Goal: Information Seeking & Learning: Find specific fact

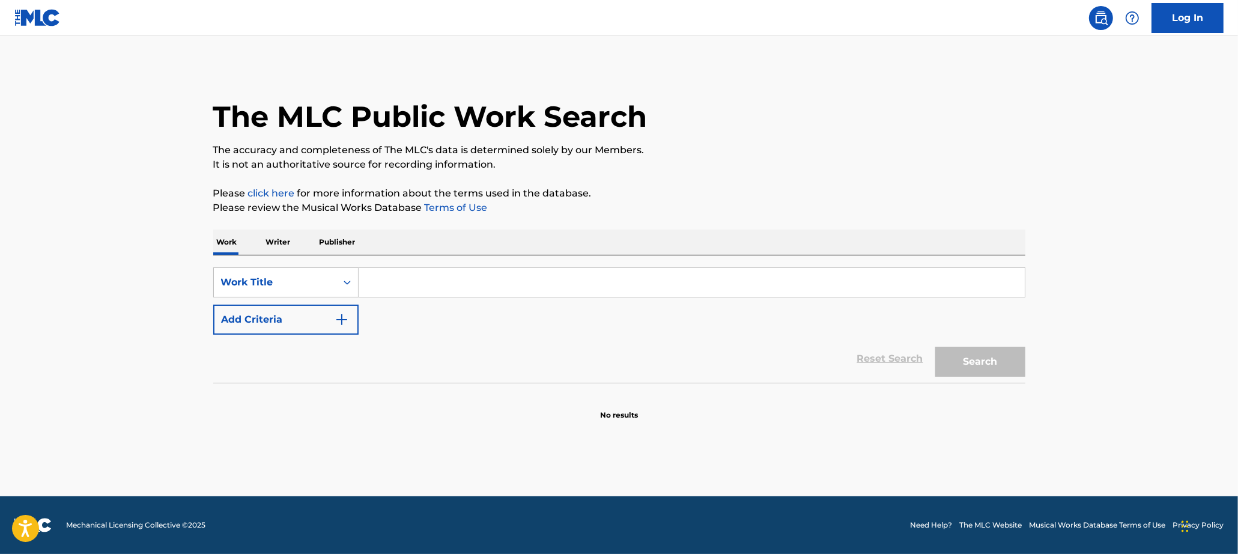
click at [392, 287] on input "Search Form" at bounding box center [692, 282] width 666 height 29
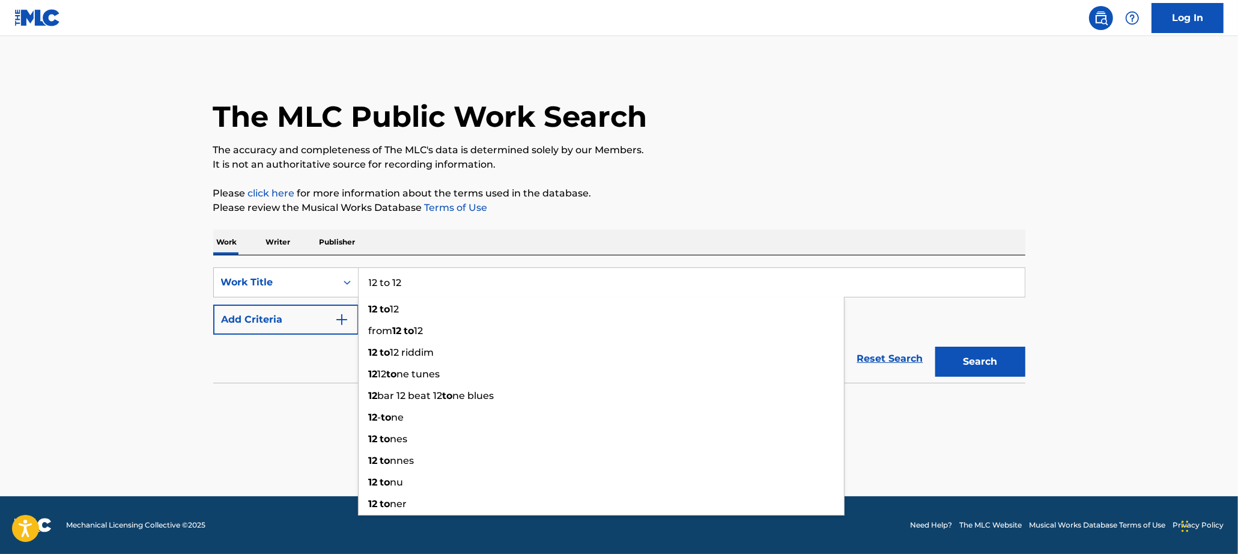
type input "12 to 12"
click at [935, 347] on button "Search" at bounding box center [980, 362] width 90 height 30
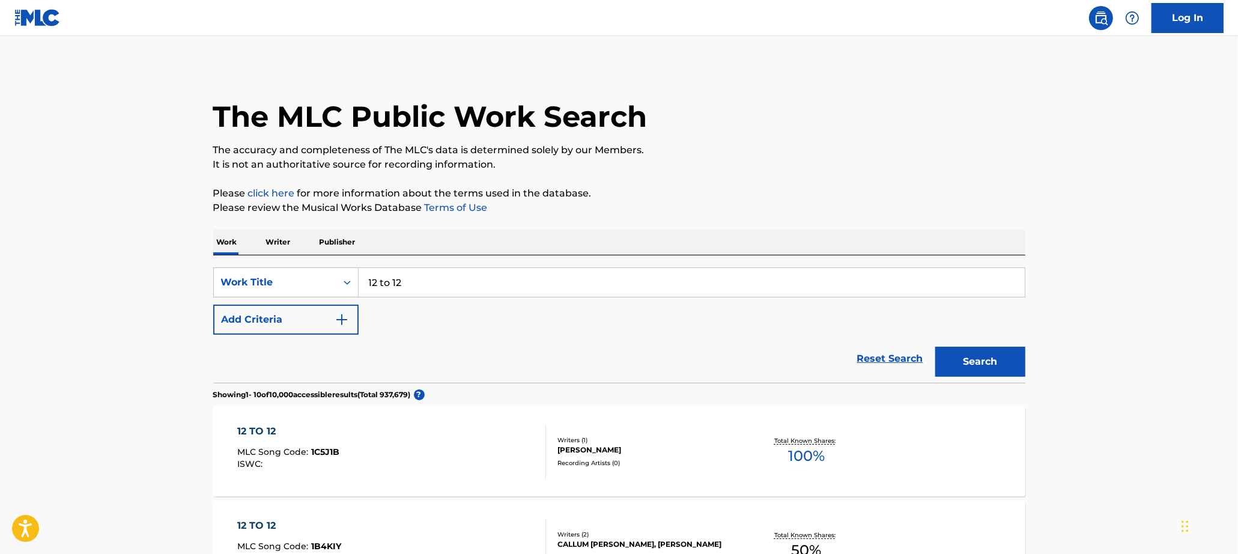
click at [297, 316] on button "Add Criteria" at bounding box center [285, 320] width 145 height 30
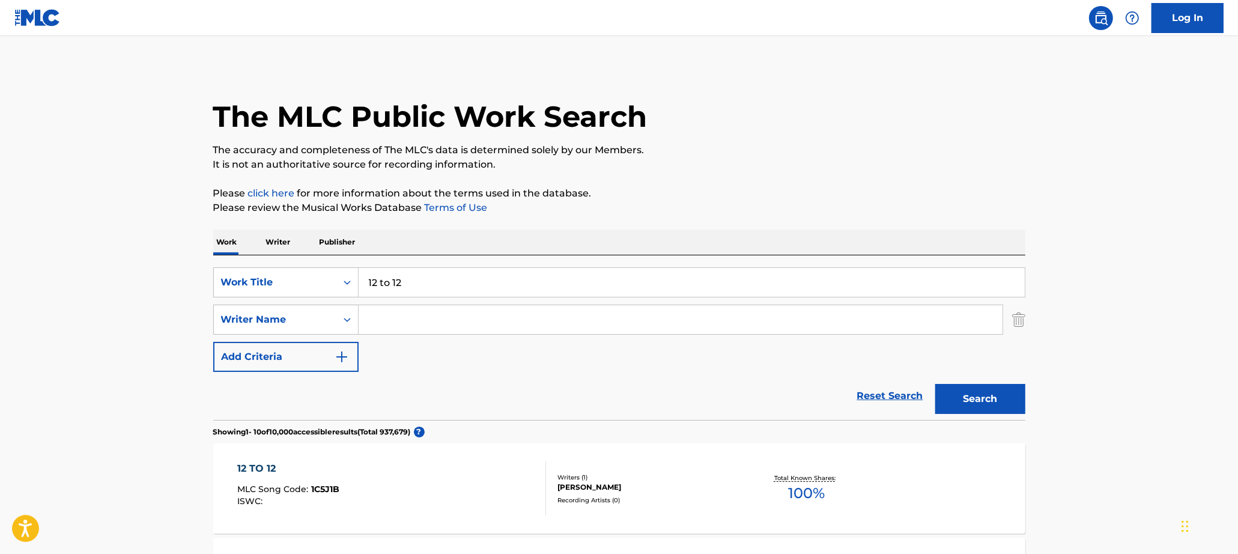
click at [479, 324] on input "Search Form" at bounding box center [681, 319] width 644 height 29
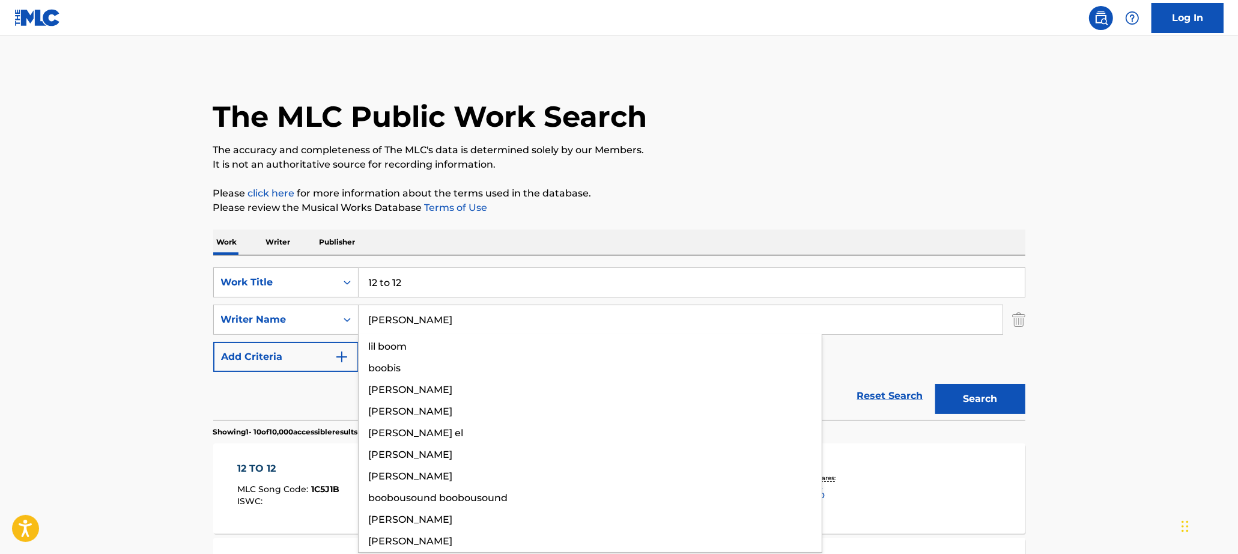
type input "[PERSON_NAME]"
click at [935, 384] on button "Search" at bounding box center [980, 399] width 90 height 30
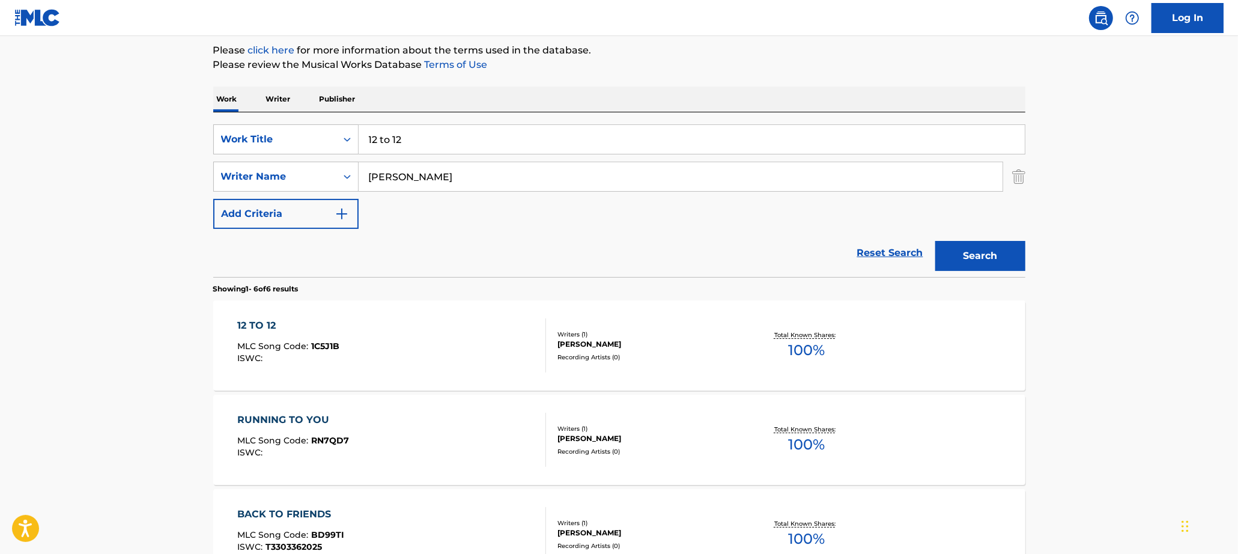
scroll to position [161, 0]
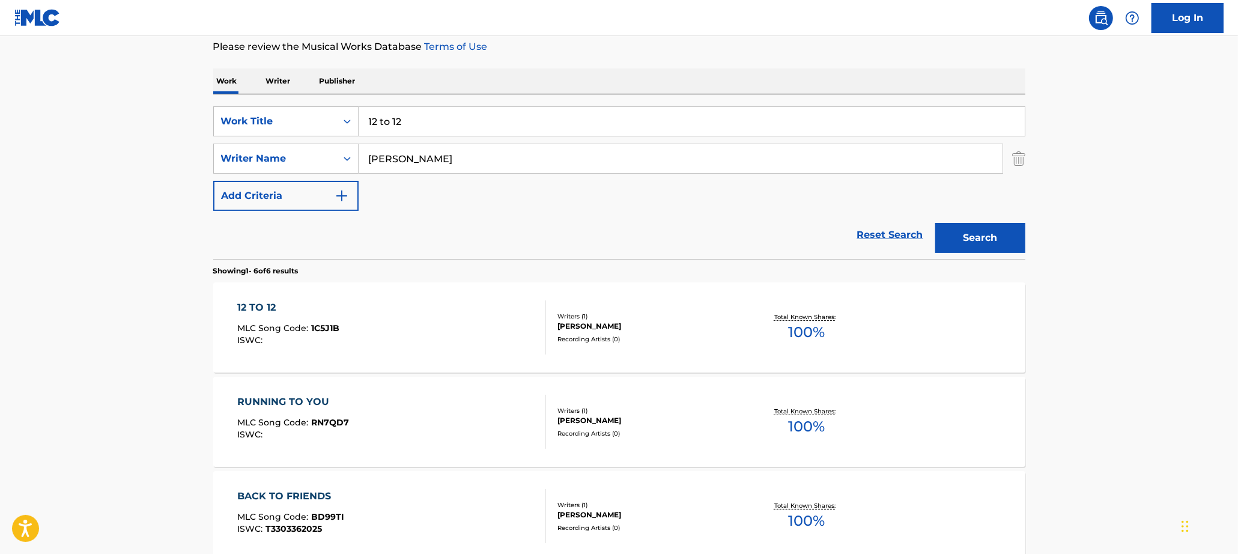
click at [429, 326] on div "12 TO 12 MLC Song Code : 1C5J1B ISWC :" at bounding box center [391, 327] width 309 height 54
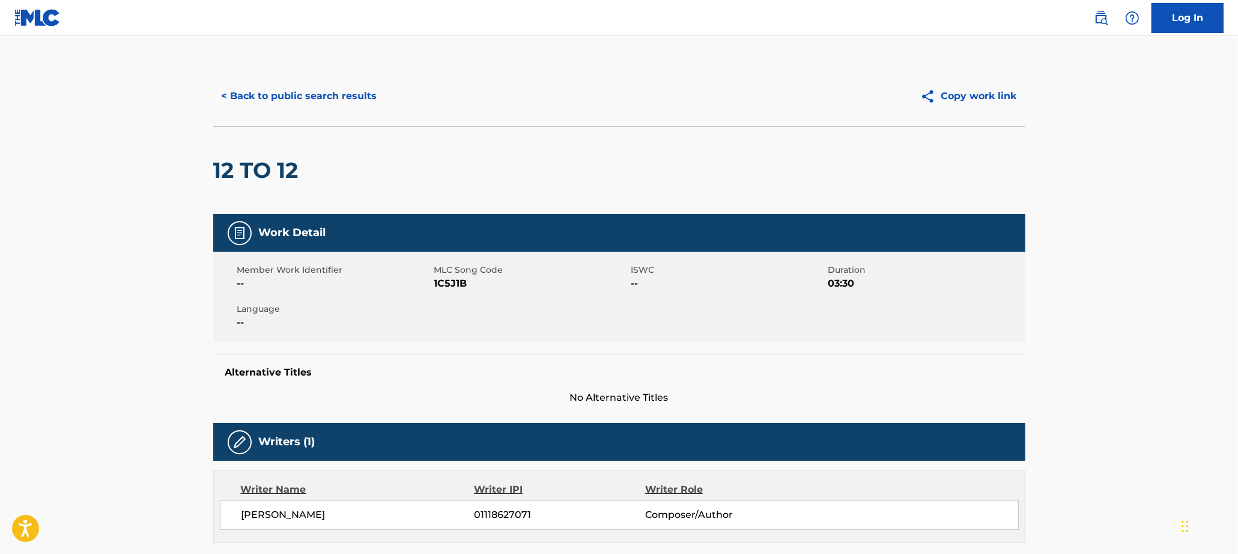
click at [338, 96] on button "< Back to public search results" at bounding box center [299, 96] width 172 height 30
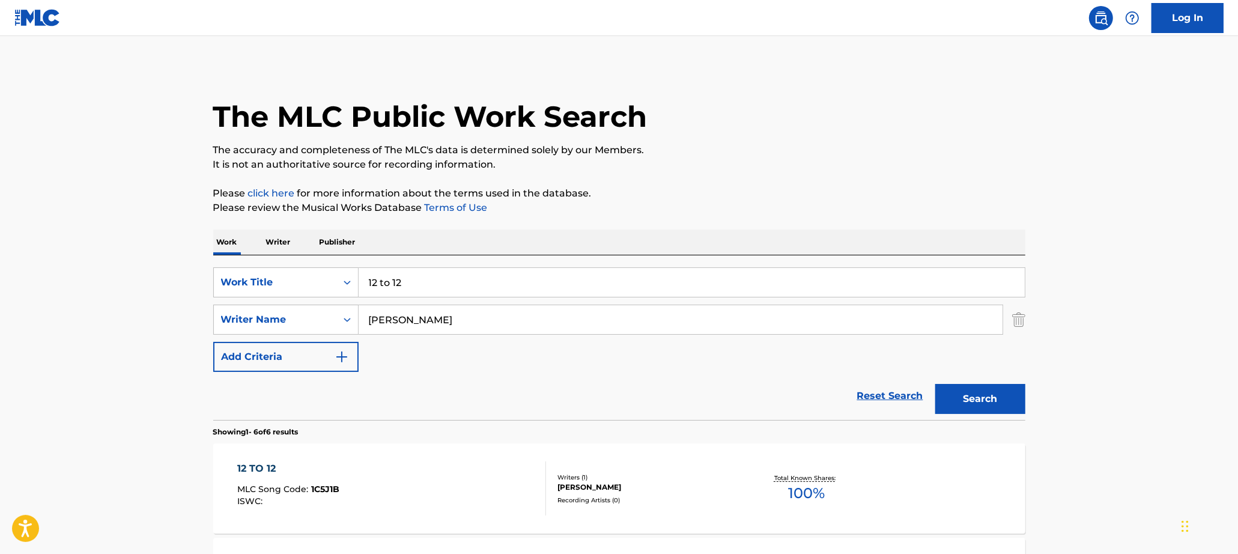
scroll to position [161, 0]
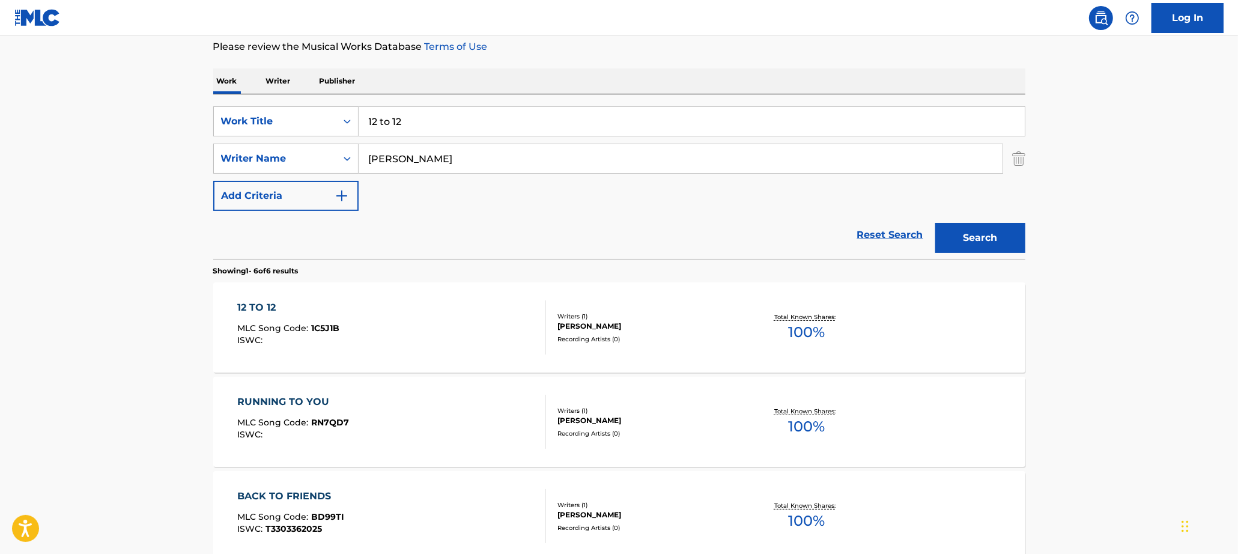
click at [410, 296] on div "12 TO 12 MLC Song Code : 1C5J1B ISWC : Writers ( 1 ) [PERSON_NAME] Recording Ar…" at bounding box center [619, 327] width 812 height 90
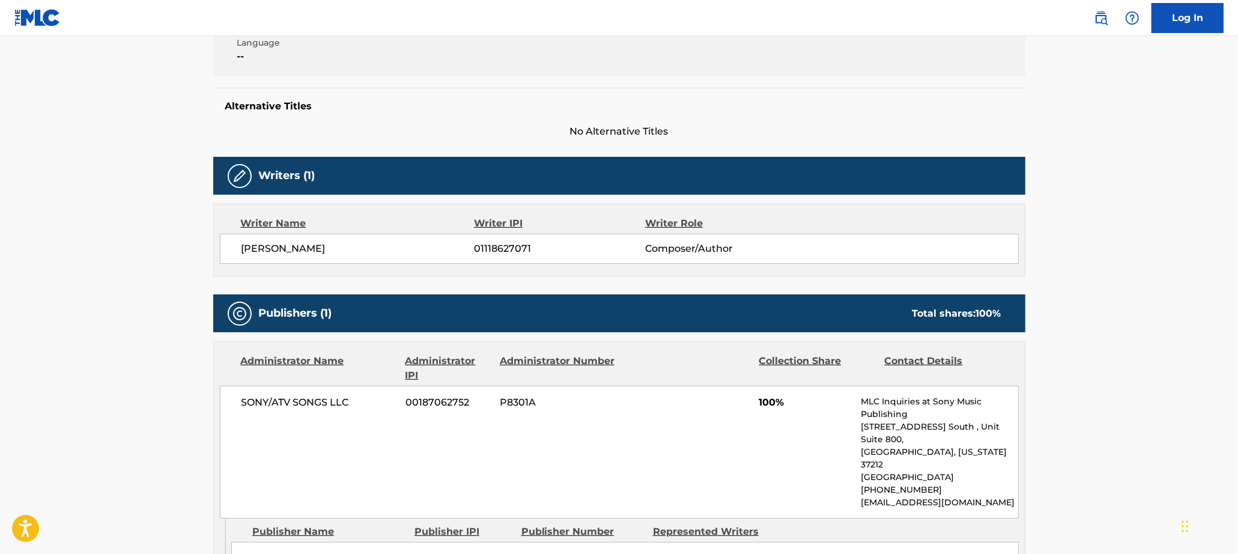
scroll to position [267, 0]
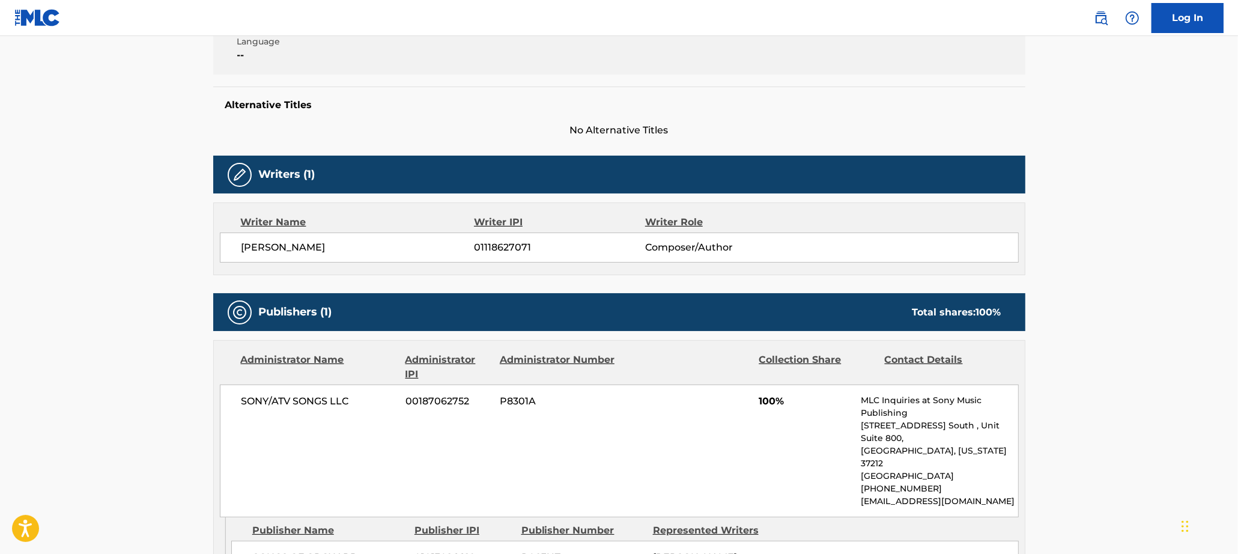
click at [297, 244] on span "[PERSON_NAME]" at bounding box center [357, 247] width 233 height 14
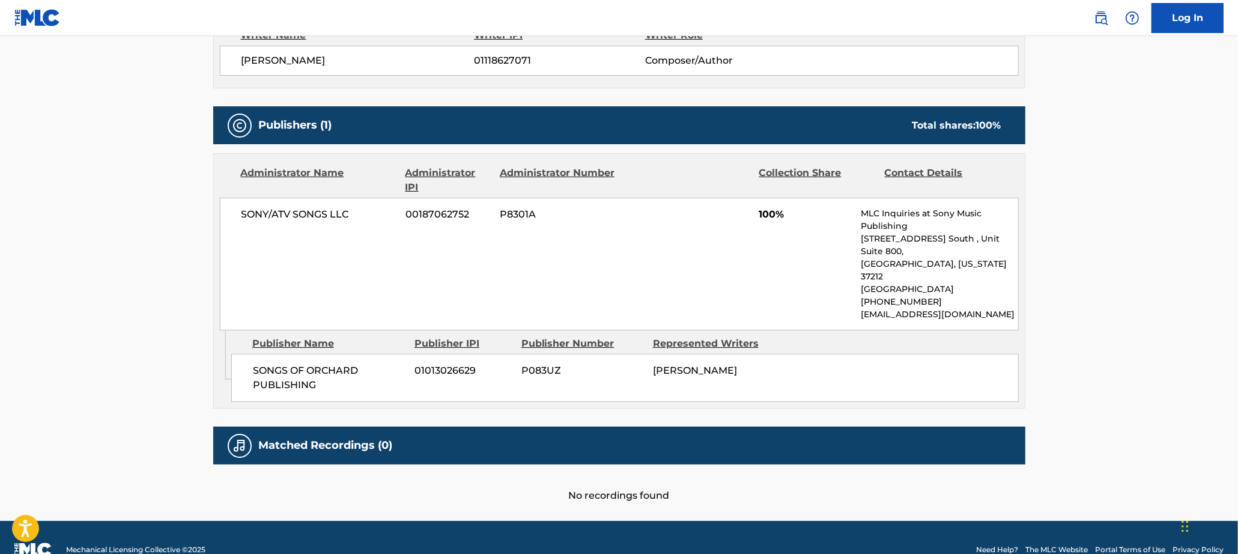
scroll to position [0, 0]
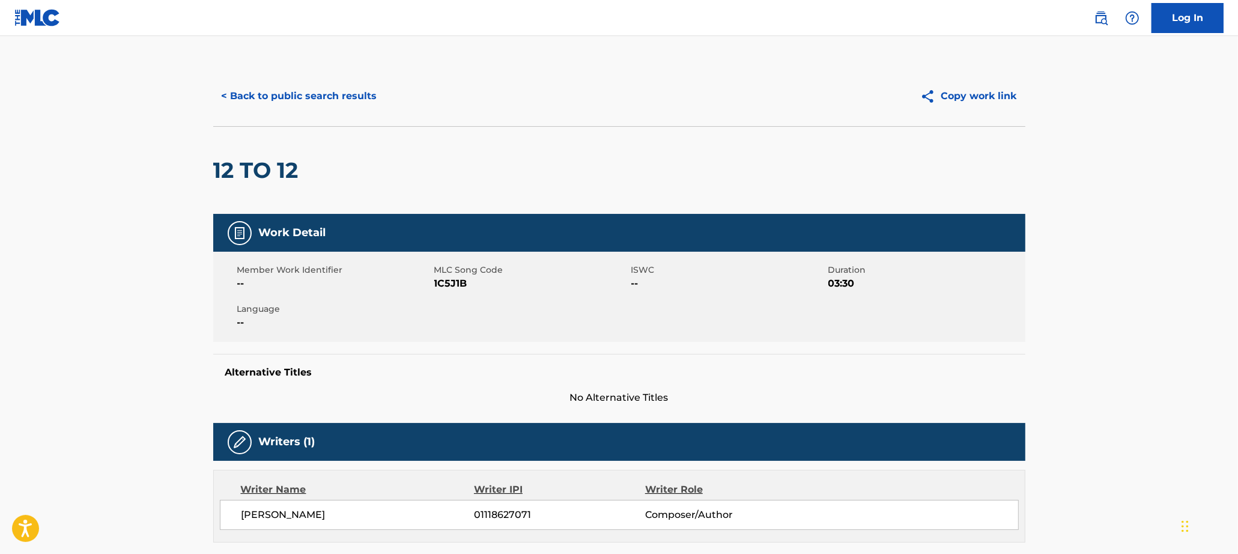
click at [272, 86] on button "< Back to public search results" at bounding box center [299, 96] width 172 height 30
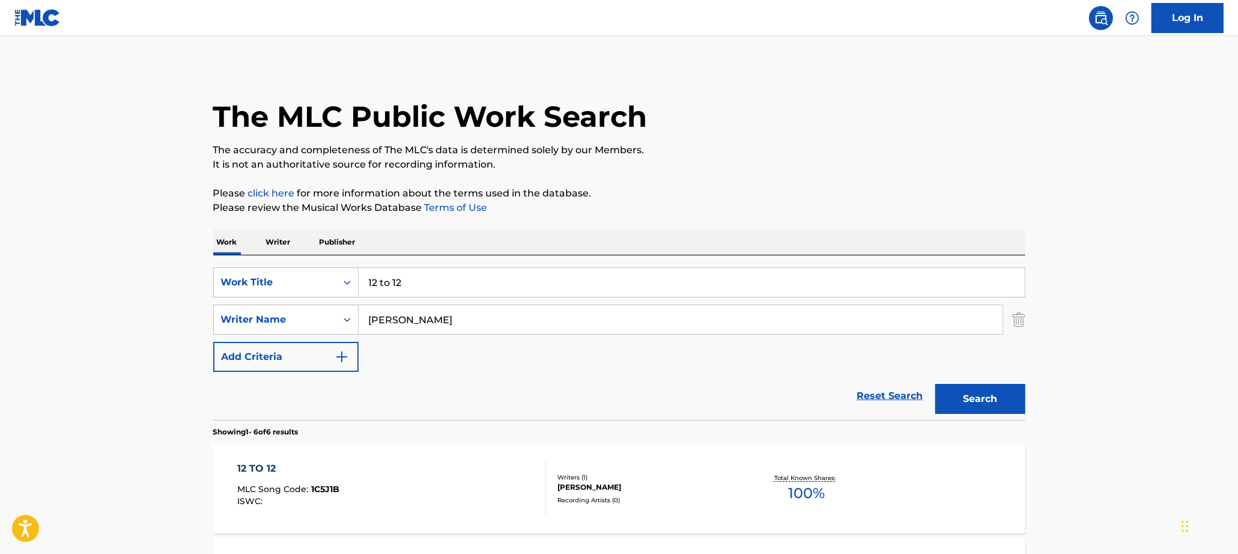
scroll to position [161, 0]
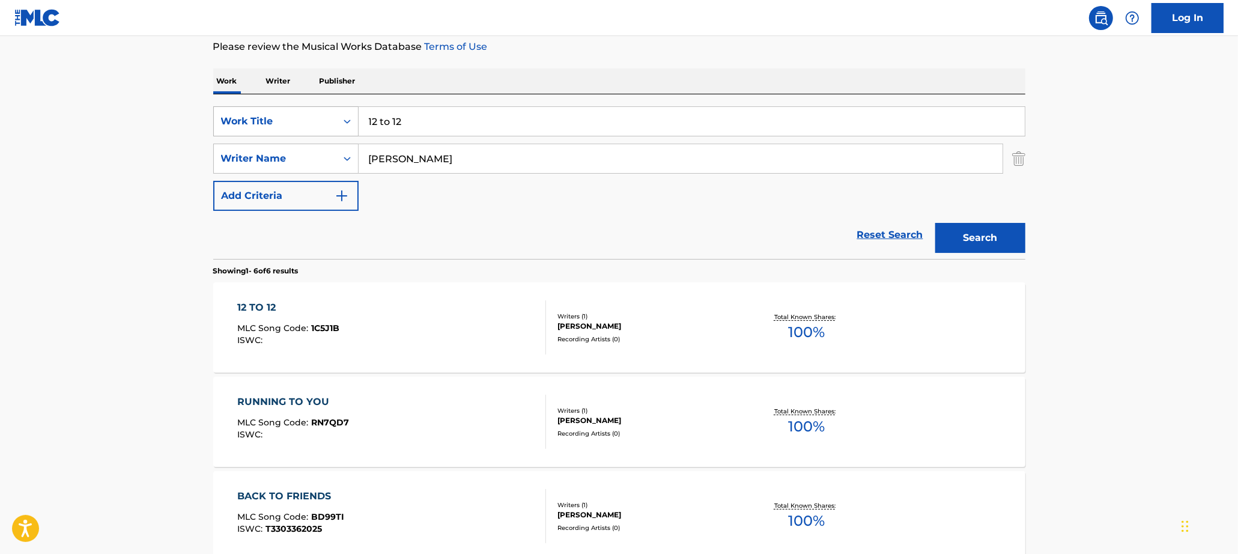
click at [299, 121] on div "Work Title" at bounding box center [275, 121] width 108 height 14
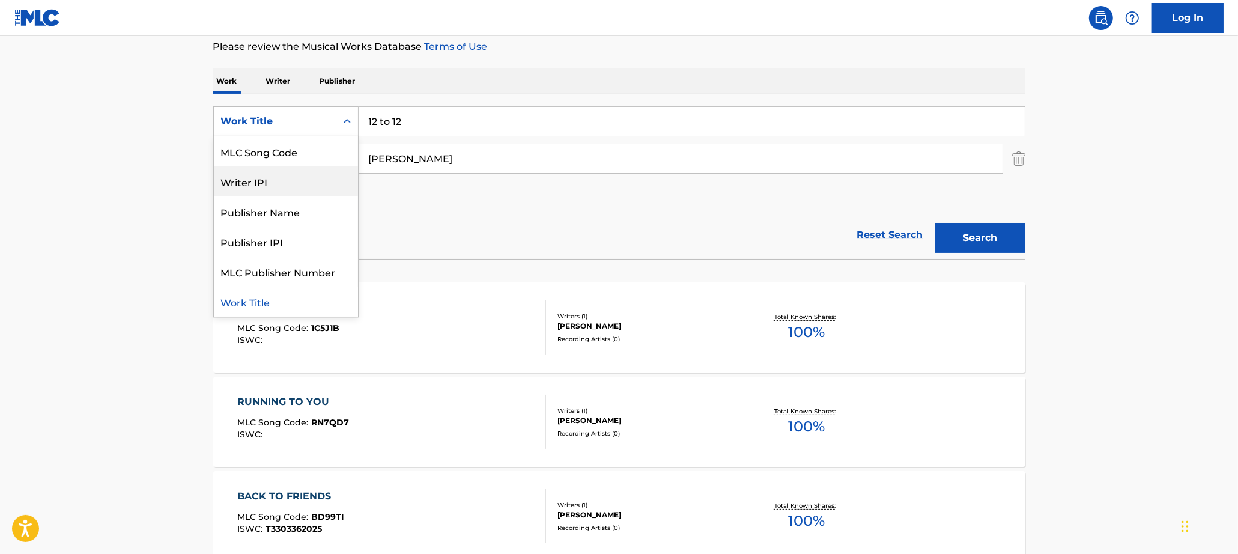
scroll to position [0, 0]
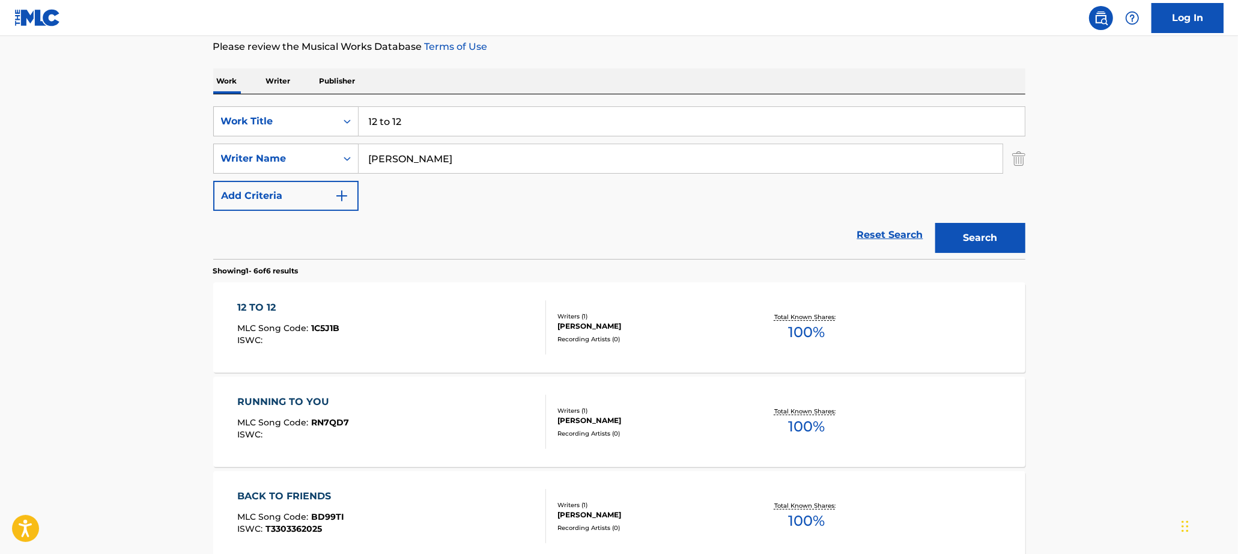
click at [293, 89] on p "Writer" at bounding box center [278, 80] width 32 height 25
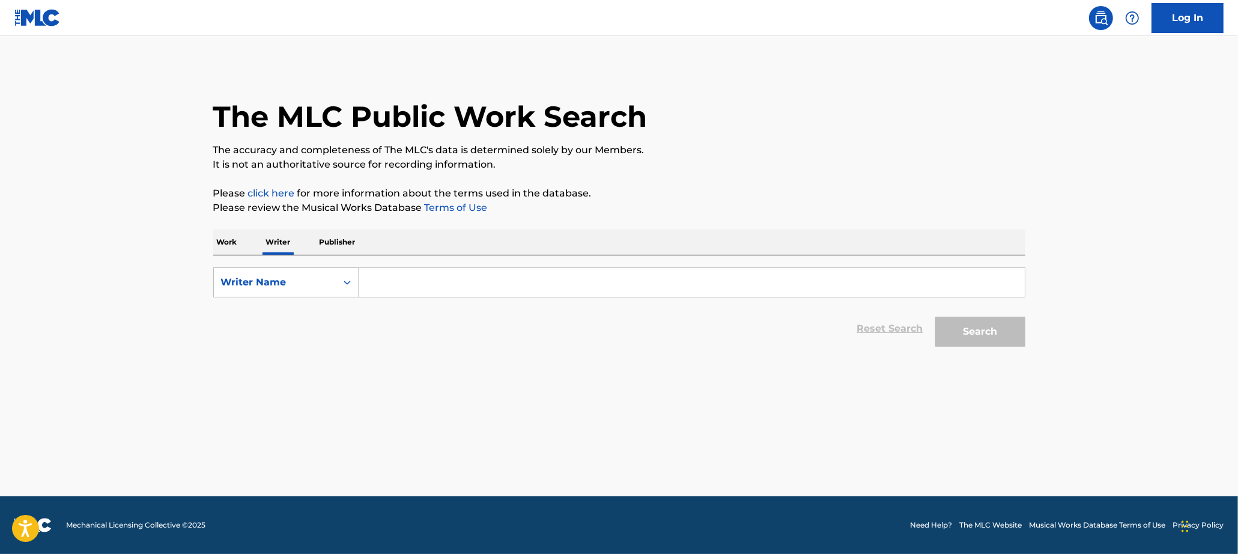
click at [388, 284] on input "Search Form" at bounding box center [692, 282] width 666 height 29
type input "A"
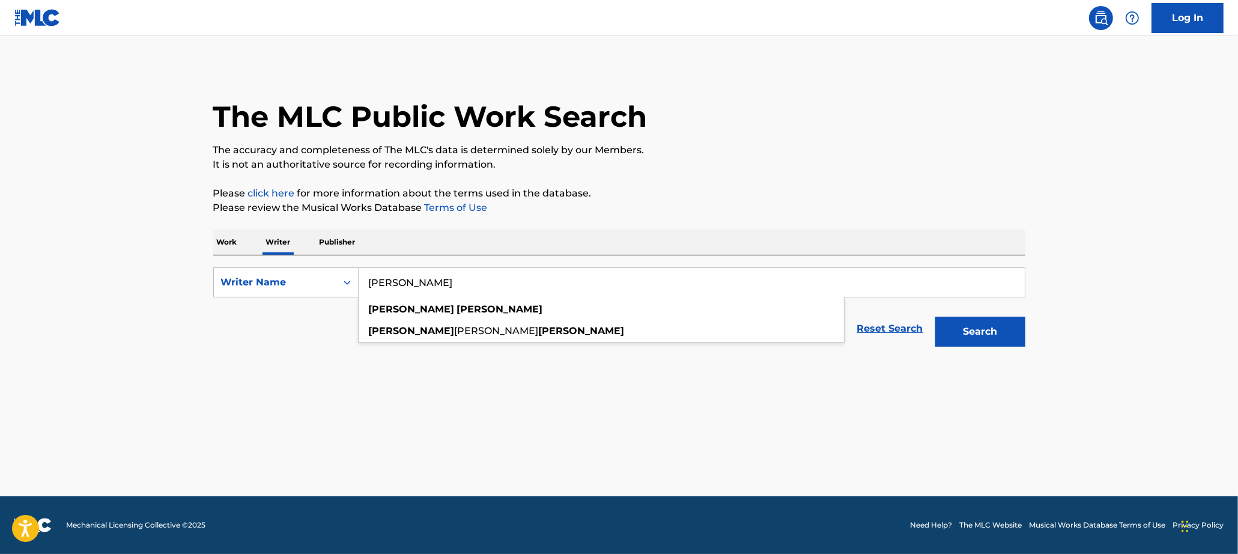
type input "[PERSON_NAME]"
click at [935, 317] on button "Search" at bounding box center [980, 332] width 90 height 30
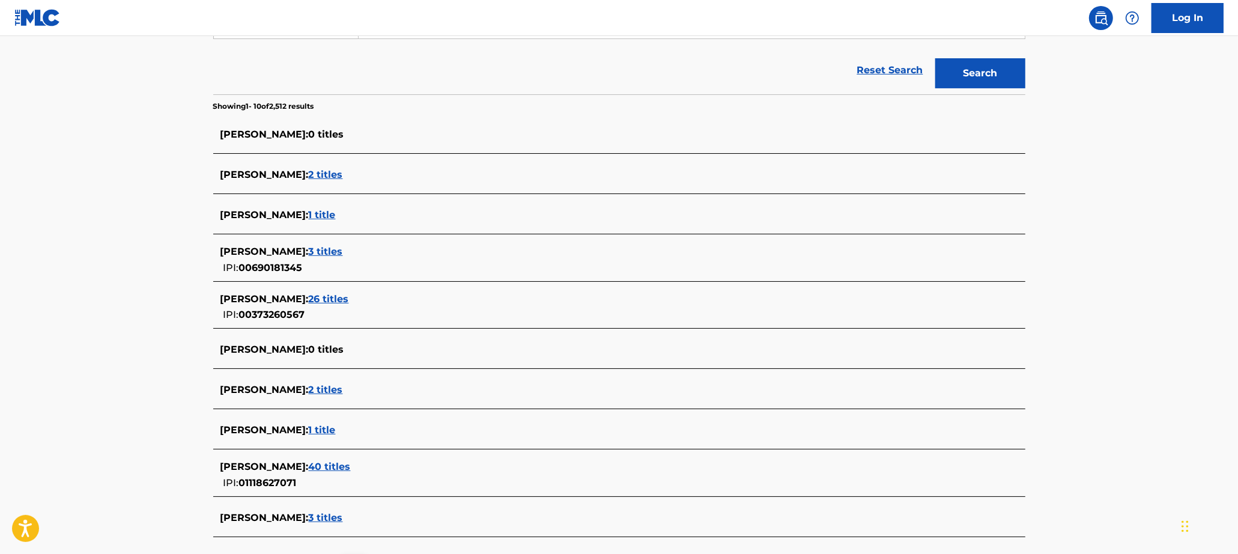
scroll to position [259, 0]
click at [312, 466] on span "40 titles" at bounding box center [330, 465] width 42 height 11
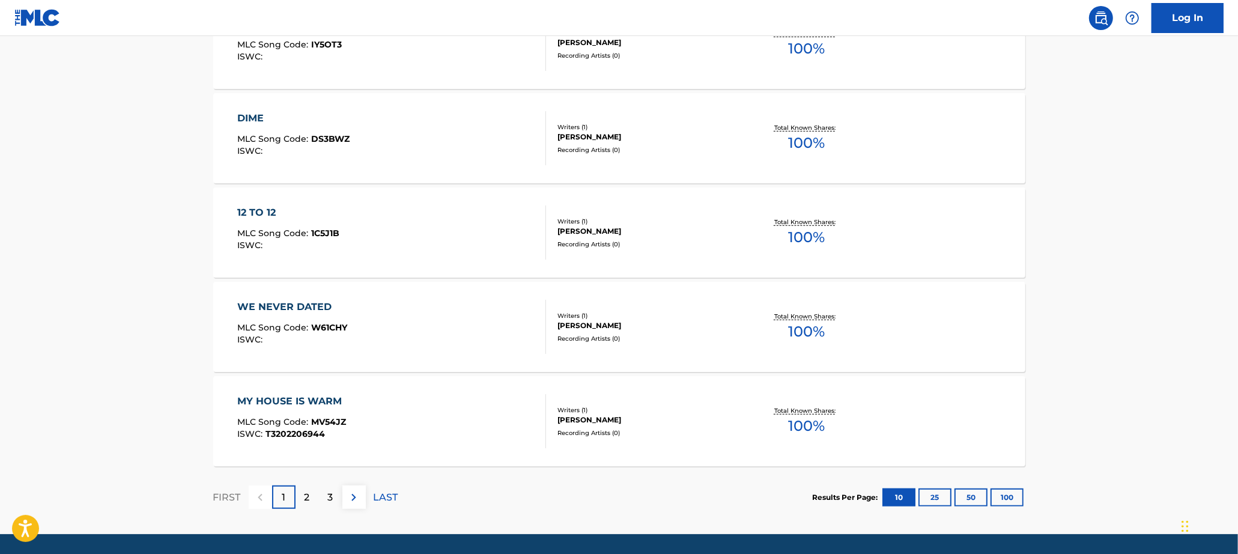
scroll to position [878, 0]
